Goal: Find specific page/section: Locate a particular part of the current website

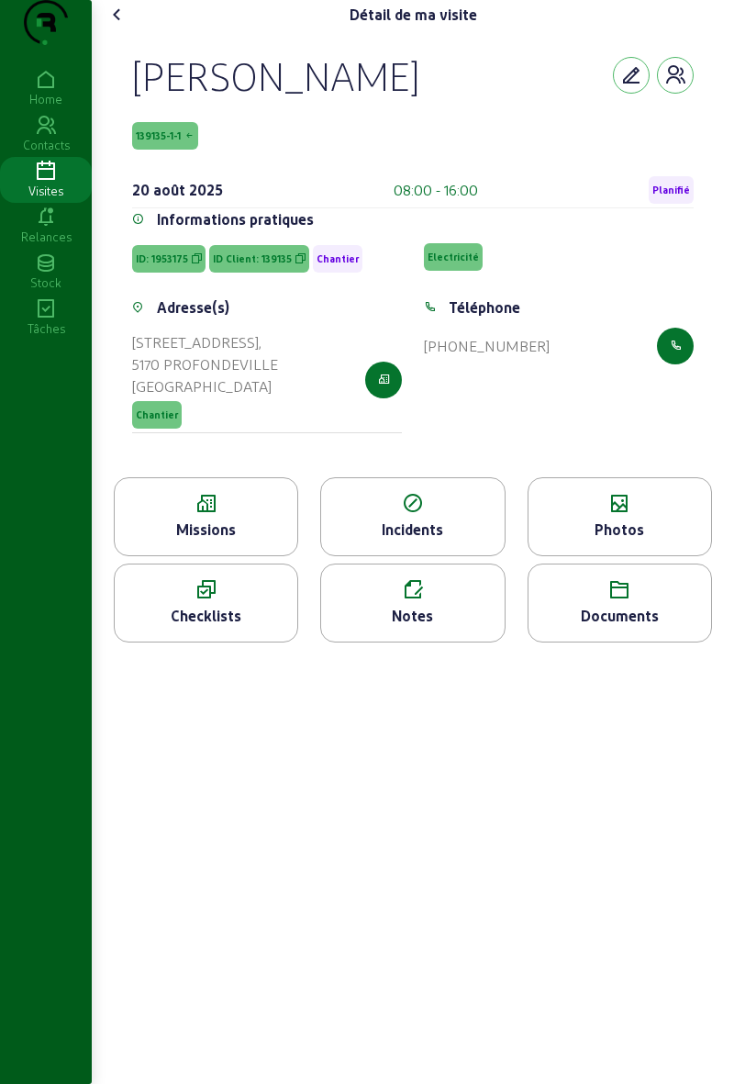
click at [583, 541] on div "Photos" at bounding box center [620, 530] width 183 height 22
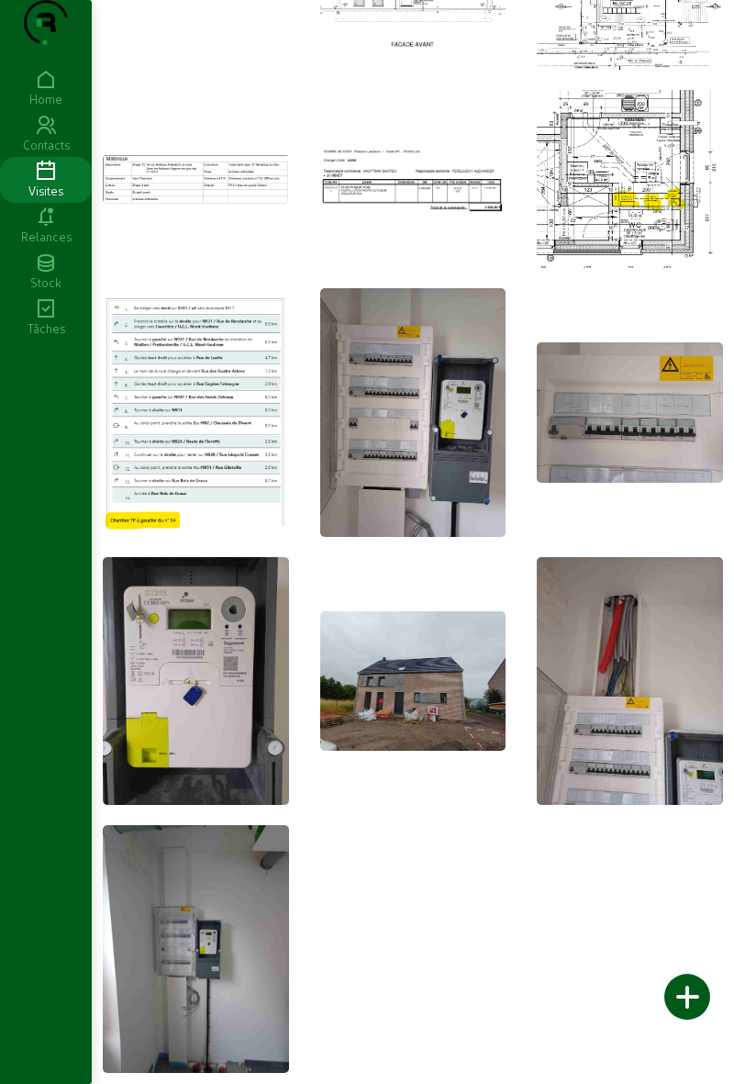
scroll to position [231, 0]
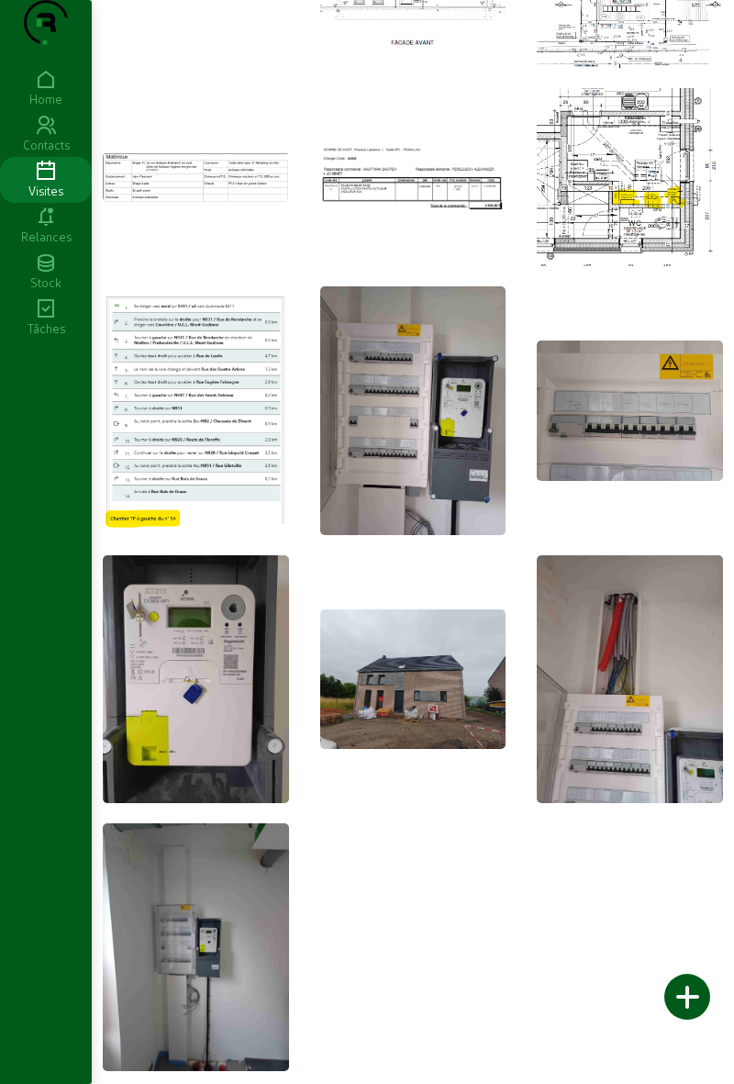
click at [138, 470] on img at bounding box center [196, 411] width 186 height 235
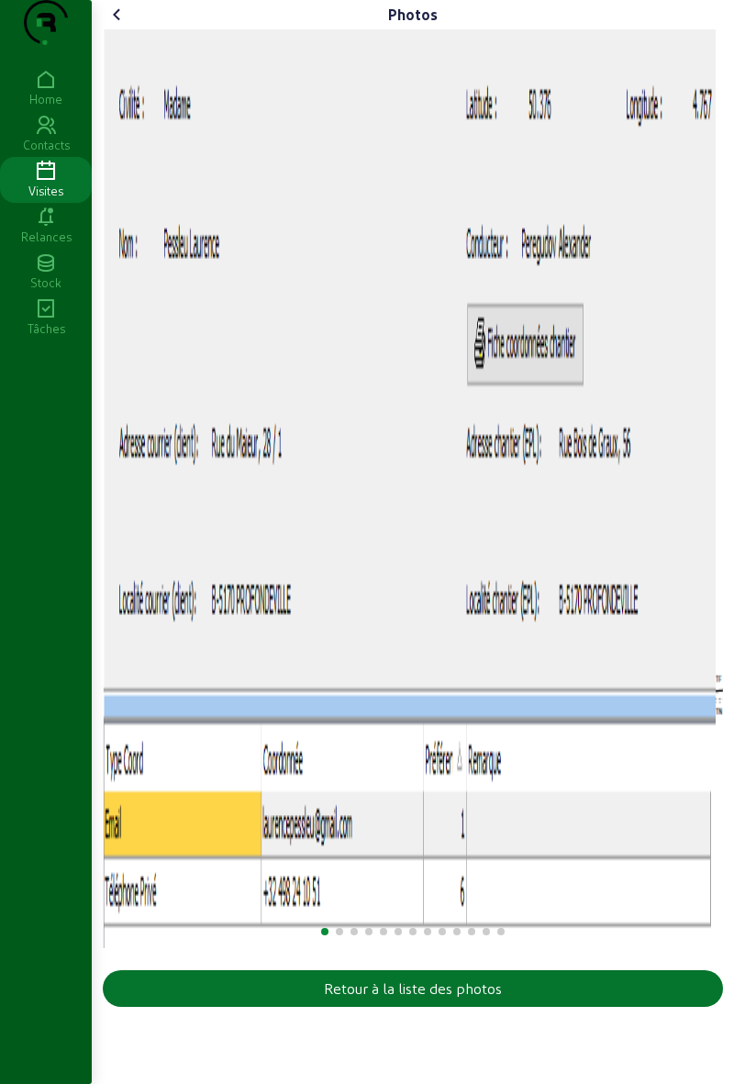
click at [113, 26] on icon at bounding box center [117, 15] width 22 height 22
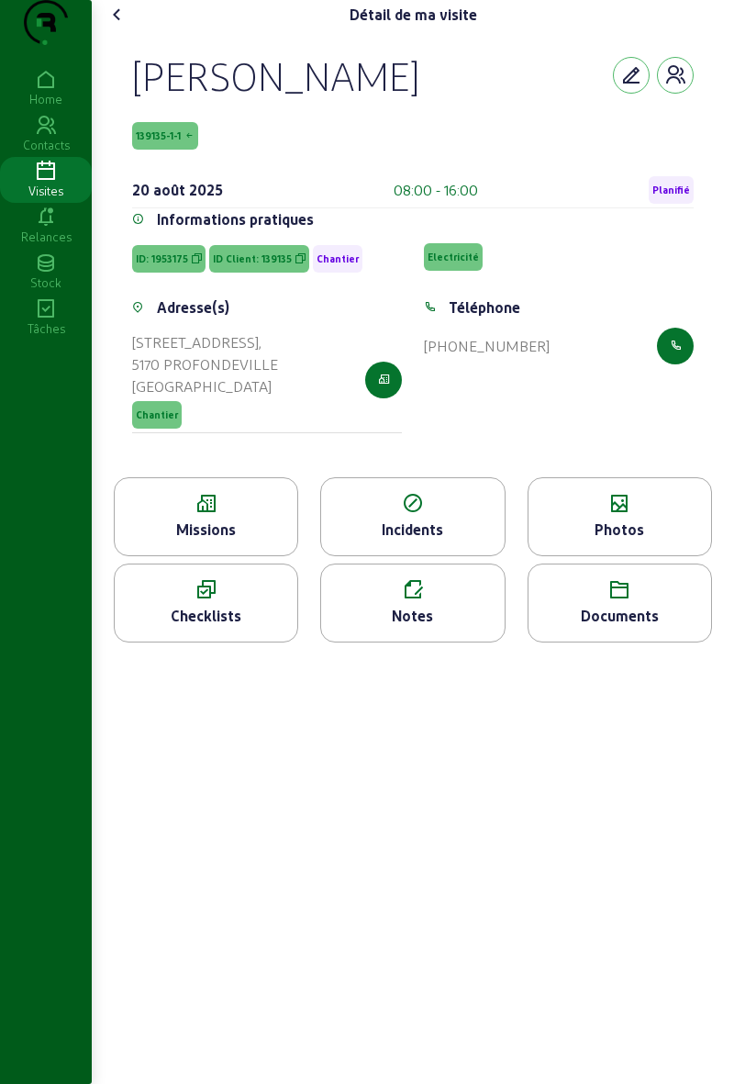
click at [176, 556] on div "Missions" at bounding box center [206, 516] width 184 height 79
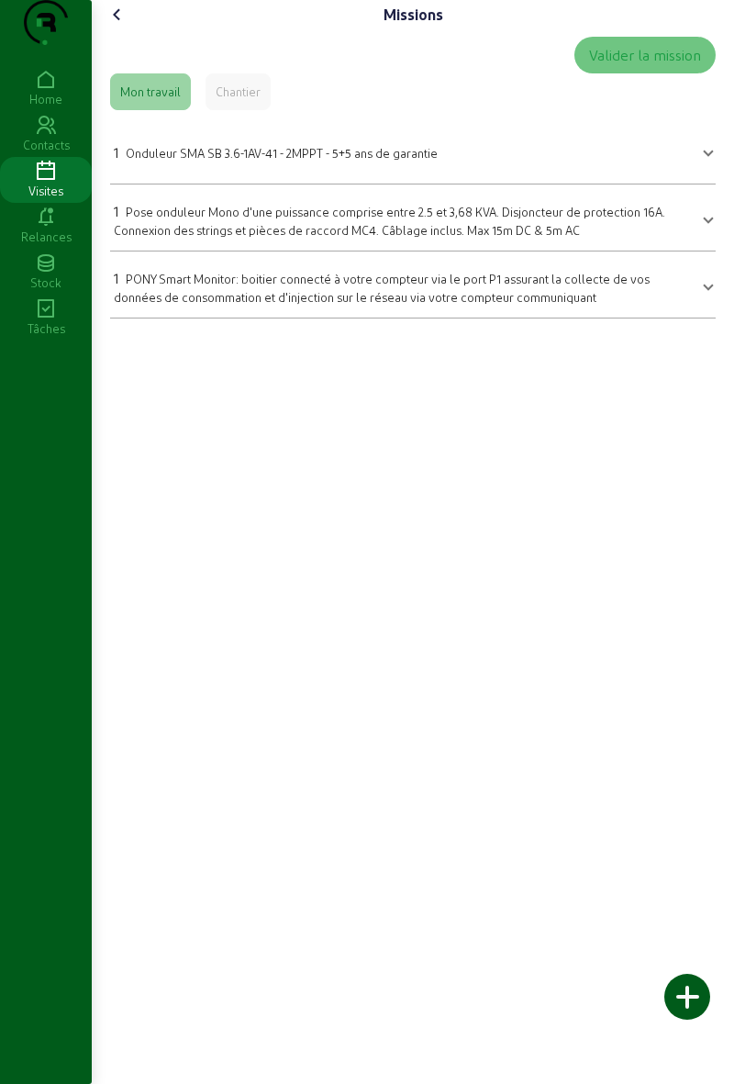
click at [128, 26] on icon at bounding box center [117, 15] width 22 height 22
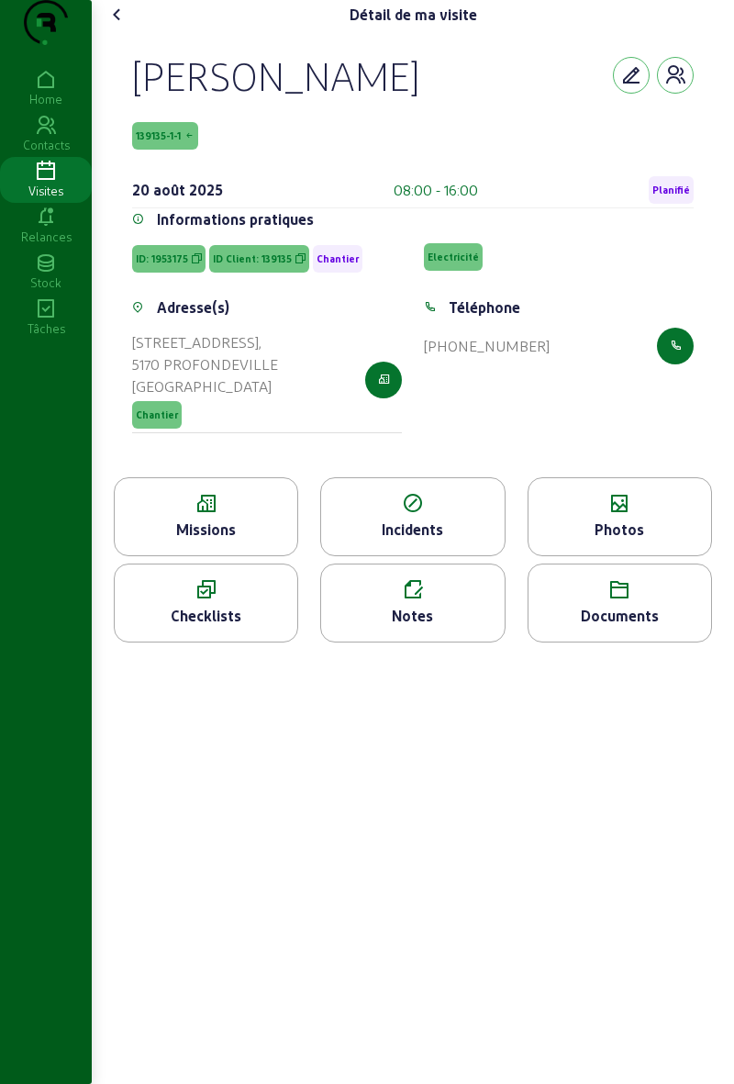
click at [626, 515] on icon at bounding box center [620, 504] width 183 height 22
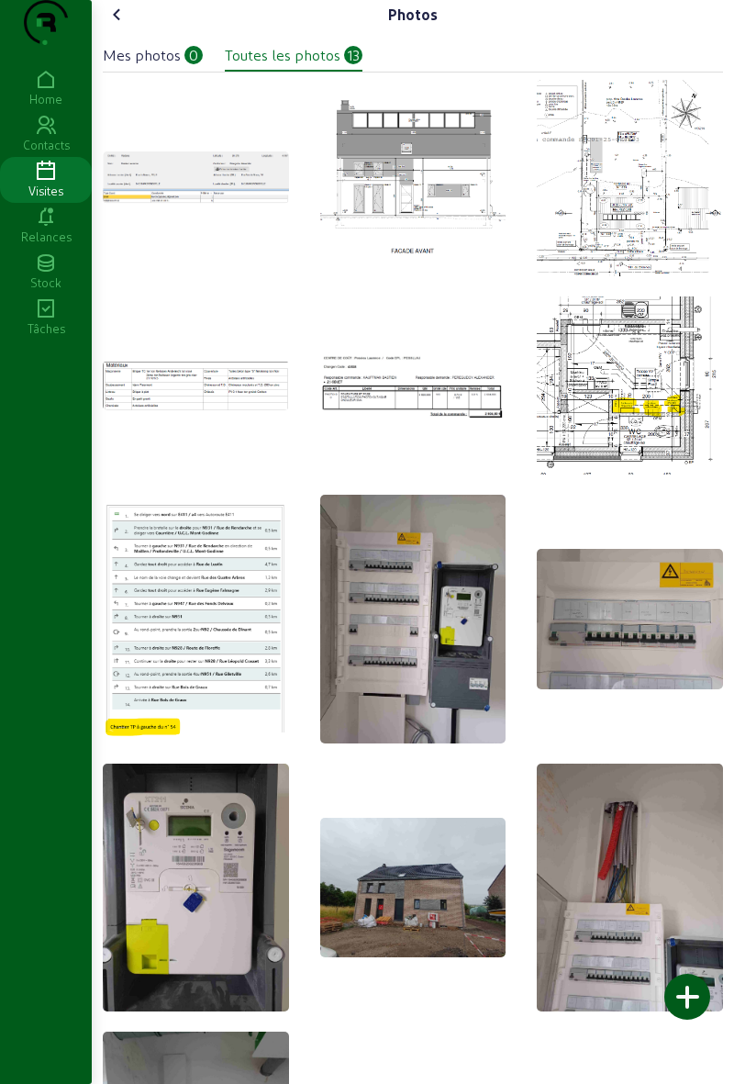
click at [417, 929] on img at bounding box center [413, 888] width 186 height 140
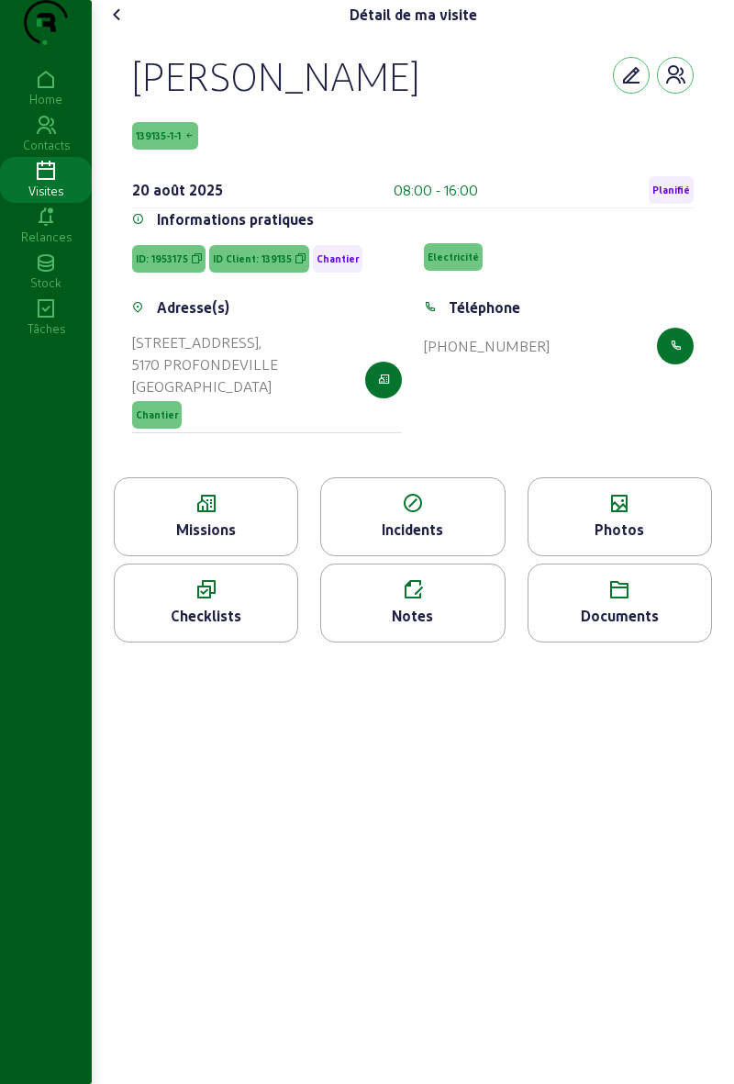
click at [680, 196] on span "Planifié" at bounding box center [672, 190] width 38 height 13
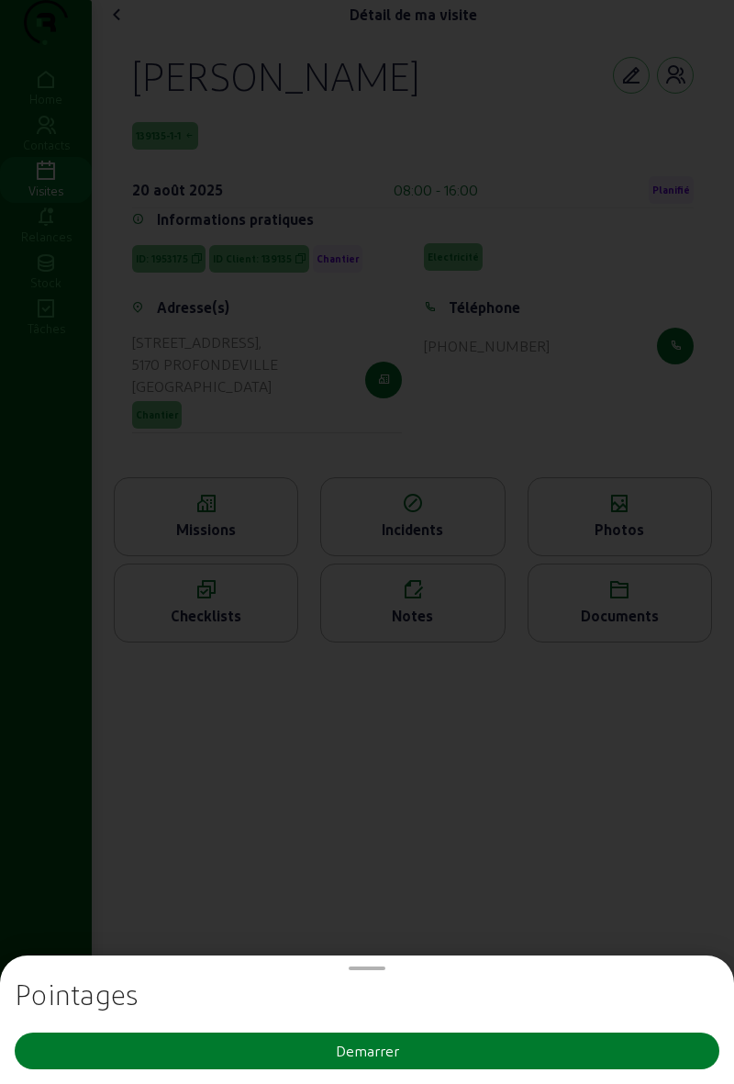
click at [478, 1061] on button "Demarrer" at bounding box center [367, 1051] width 705 height 37
